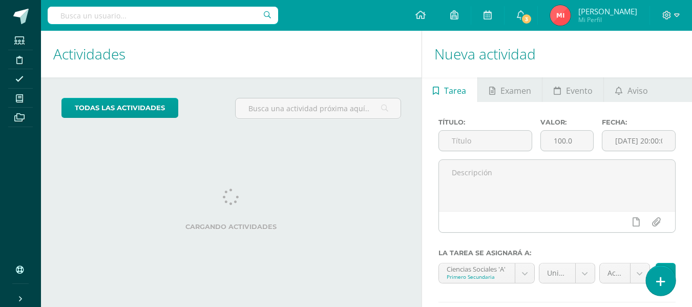
click at [660, 277] on icon at bounding box center [660, 281] width 9 height 12
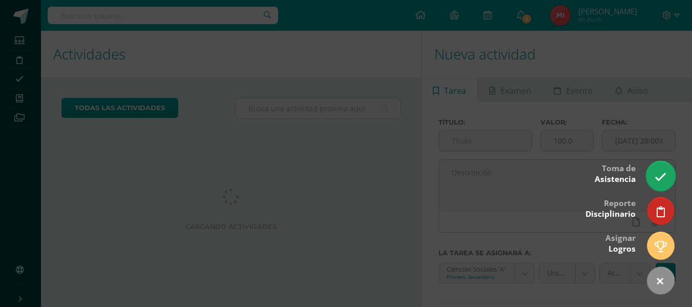
click at [661, 176] on icon at bounding box center [660, 177] width 12 height 12
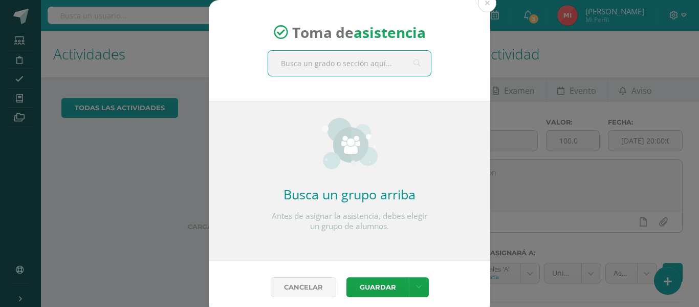
drag, startPoint x: 339, startPoint y: 62, endPoint x: 350, endPoint y: 62, distance: 10.7
click at [339, 62] on input "text" at bounding box center [349, 63] width 163 height 25
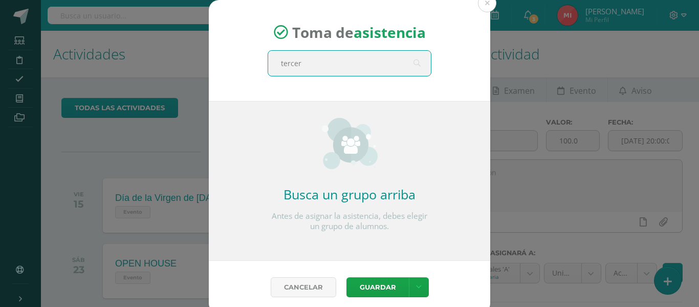
type input "tercero"
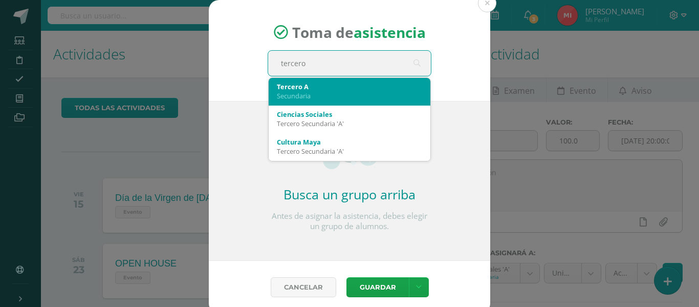
click at [330, 97] on div "Secundaria" at bounding box center [349, 95] width 145 height 9
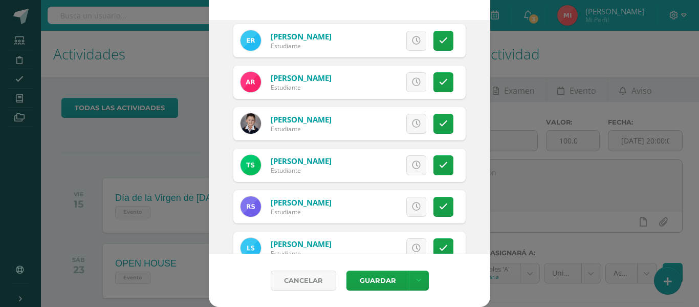
scroll to position [665, 0]
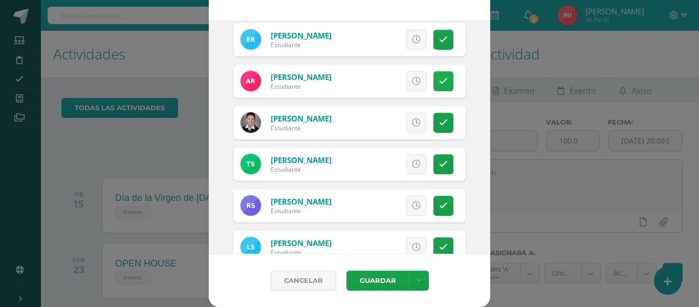
click at [439, 78] on icon at bounding box center [443, 81] width 9 height 9
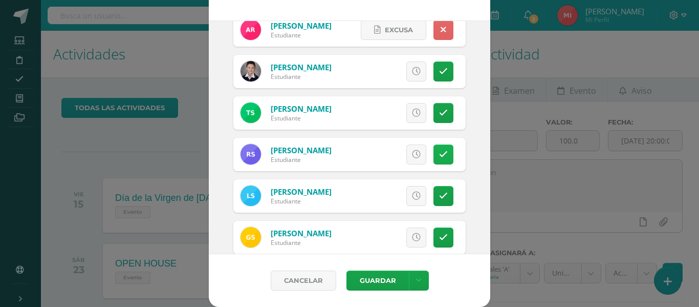
click at [439, 152] on icon at bounding box center [443, 154] width 9 height 9
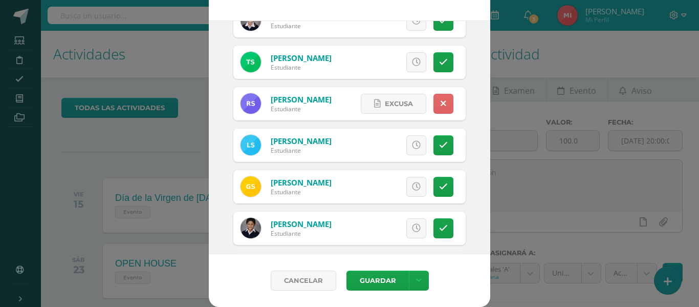
scroll to position [816, 0]
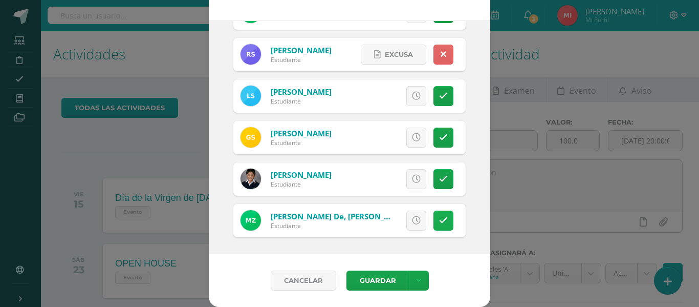
click at [434, 225] on link at bounding box center [444, 220] width 20 height 20
click at [374, 274] on button "Guardar" at bounding box center [378, 280] width 62 height 20
